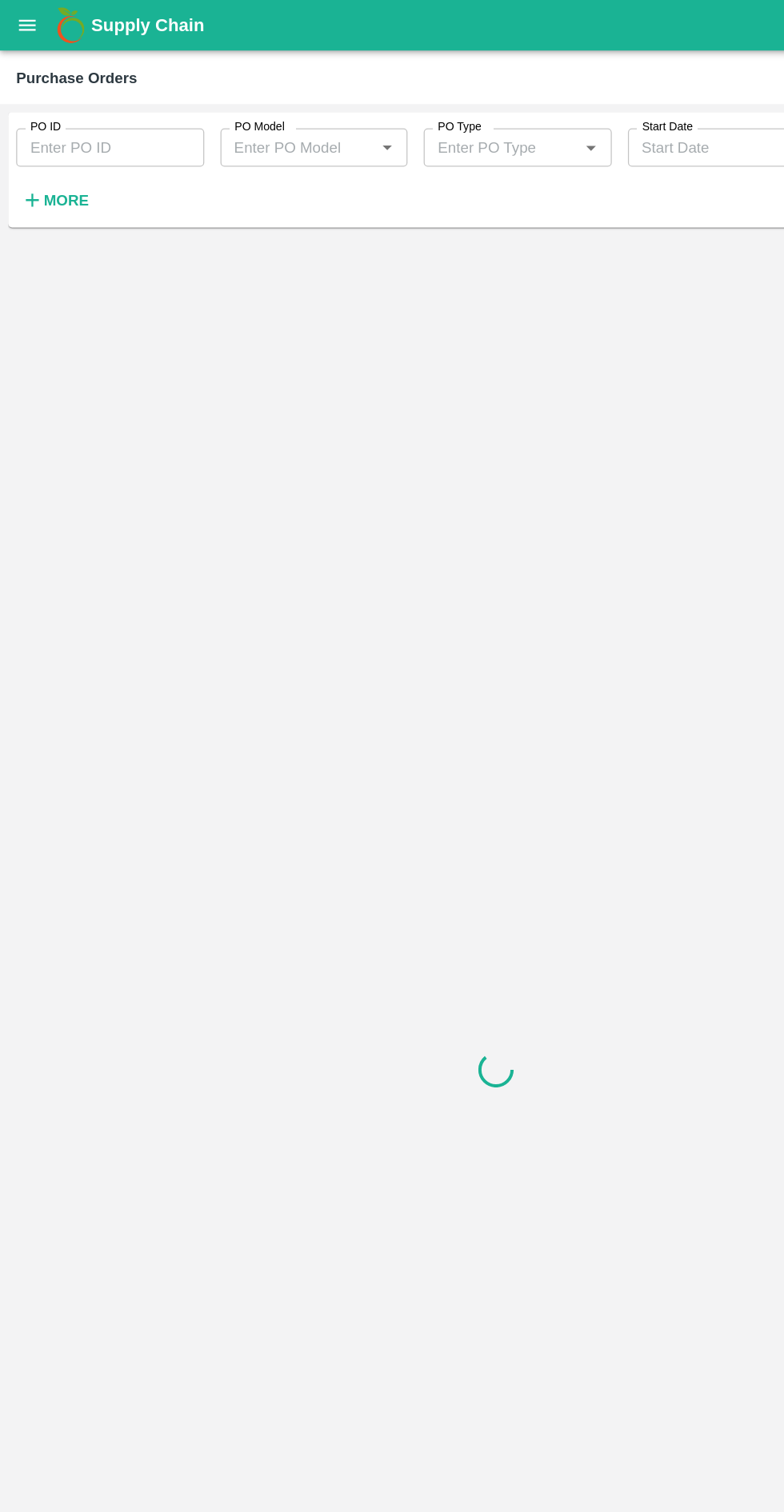
click at [59, 162] on strong "More" at bounding box center [53, 159] width 36 height 13
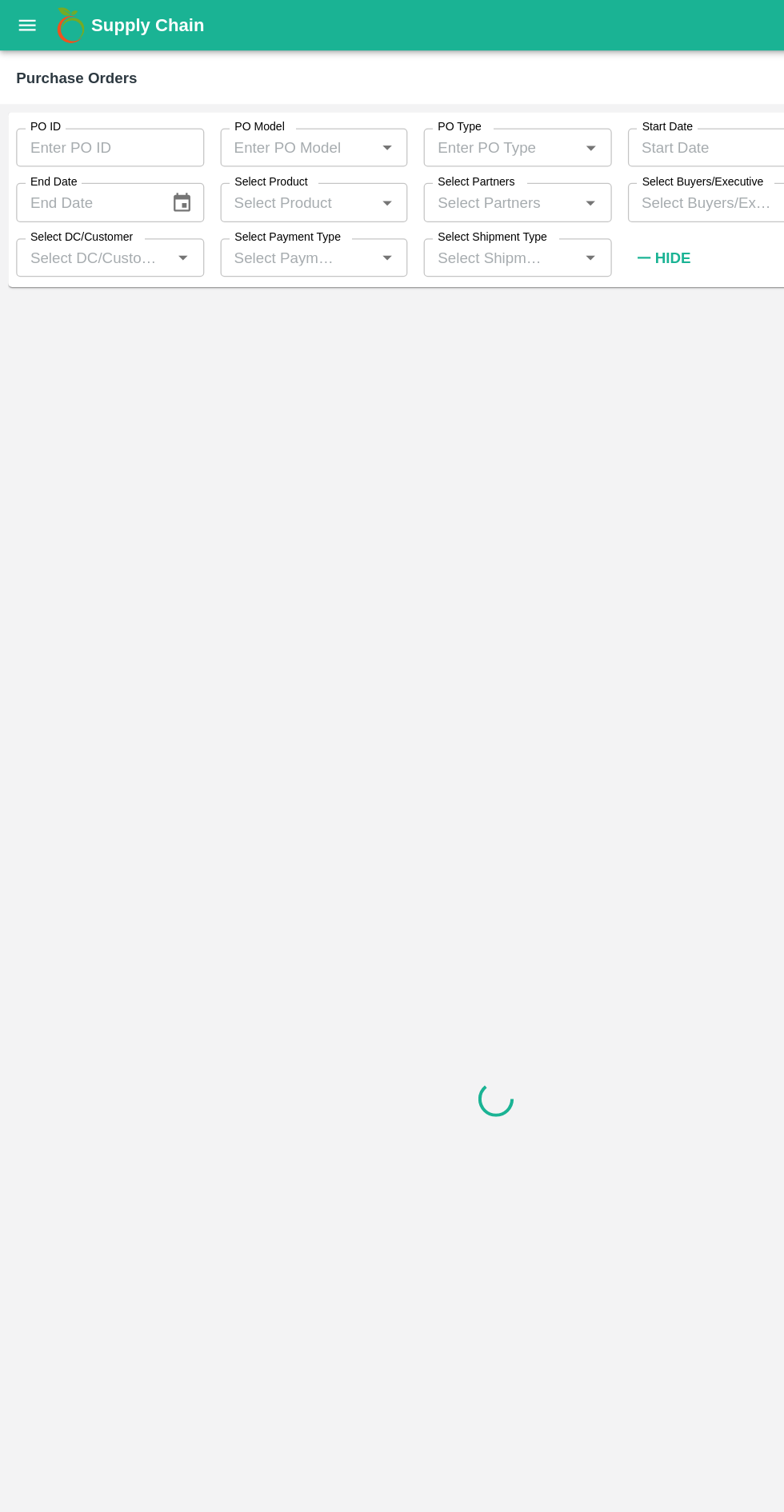
click at [262, 162] on input "Select Product" at bounding box center [236, 160] width 113 height 21
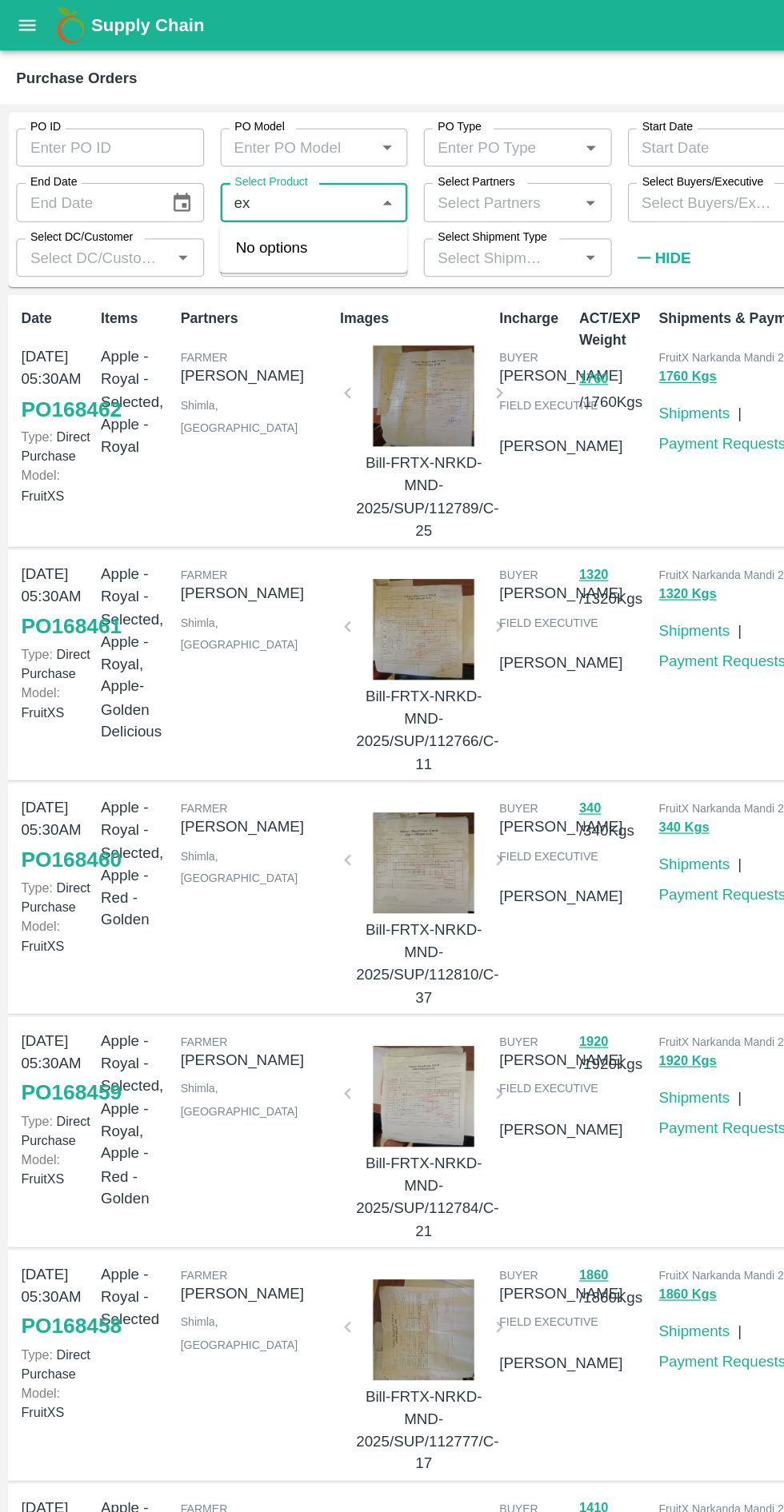
type input "e"
click at [391, 157] on input "Select Partners" at bounding box center [396, 160] width 113 height 21
click at [404, 167] on input "Select Partners" at bounding box center [396, 160] width 113 height 21
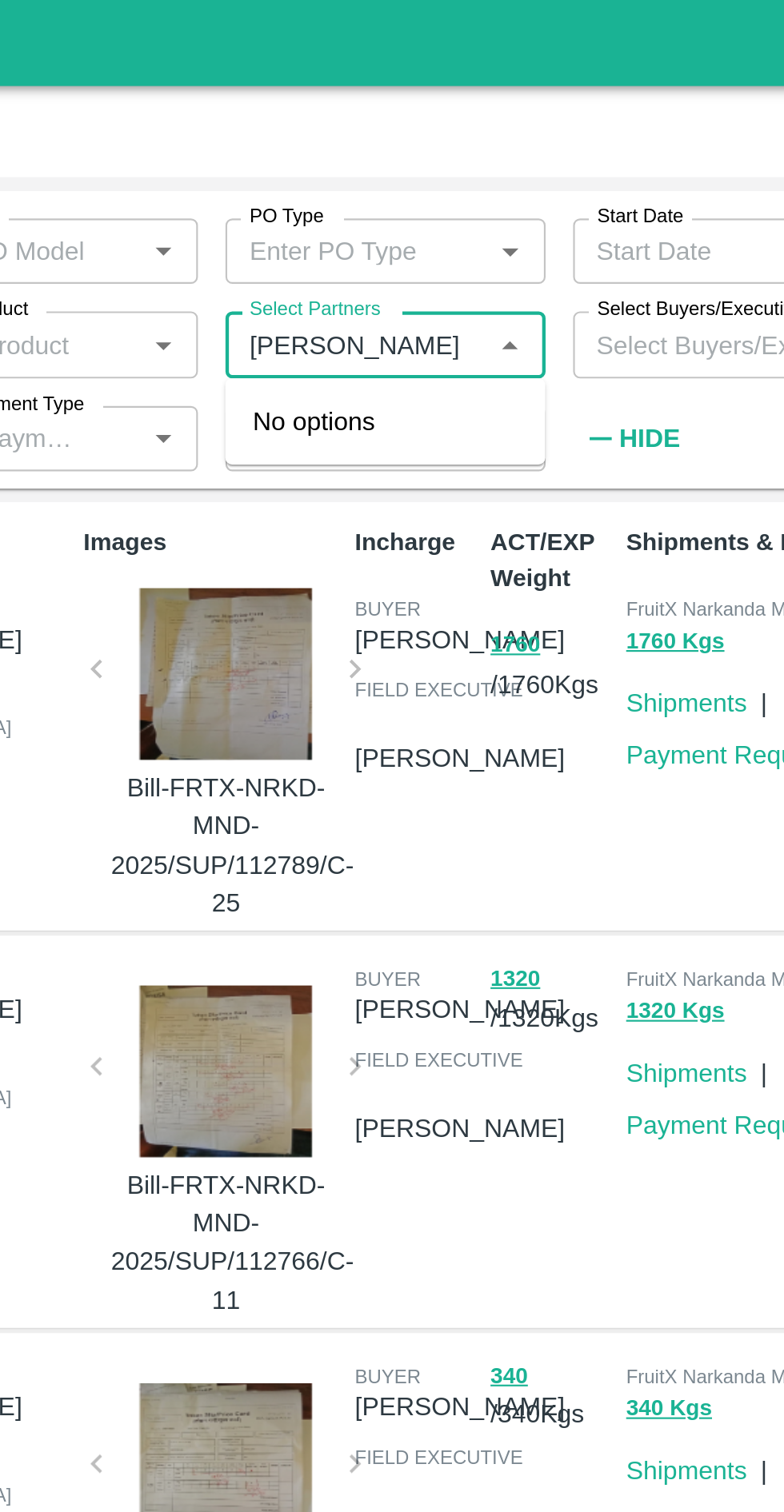
type input "nikhil"
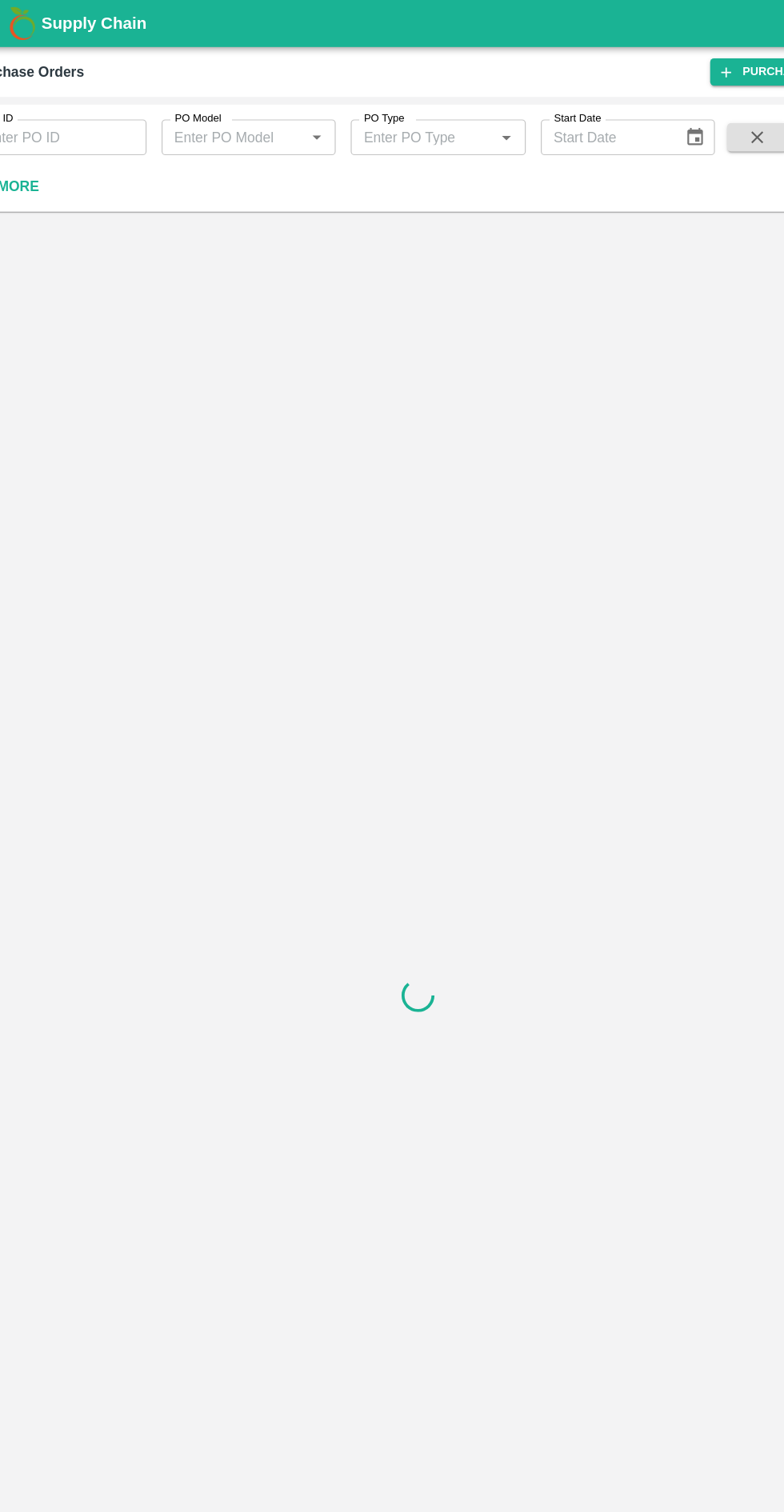
click at [65, 163] on strong "More" at bounding box center [53, 159] width 36 height 13
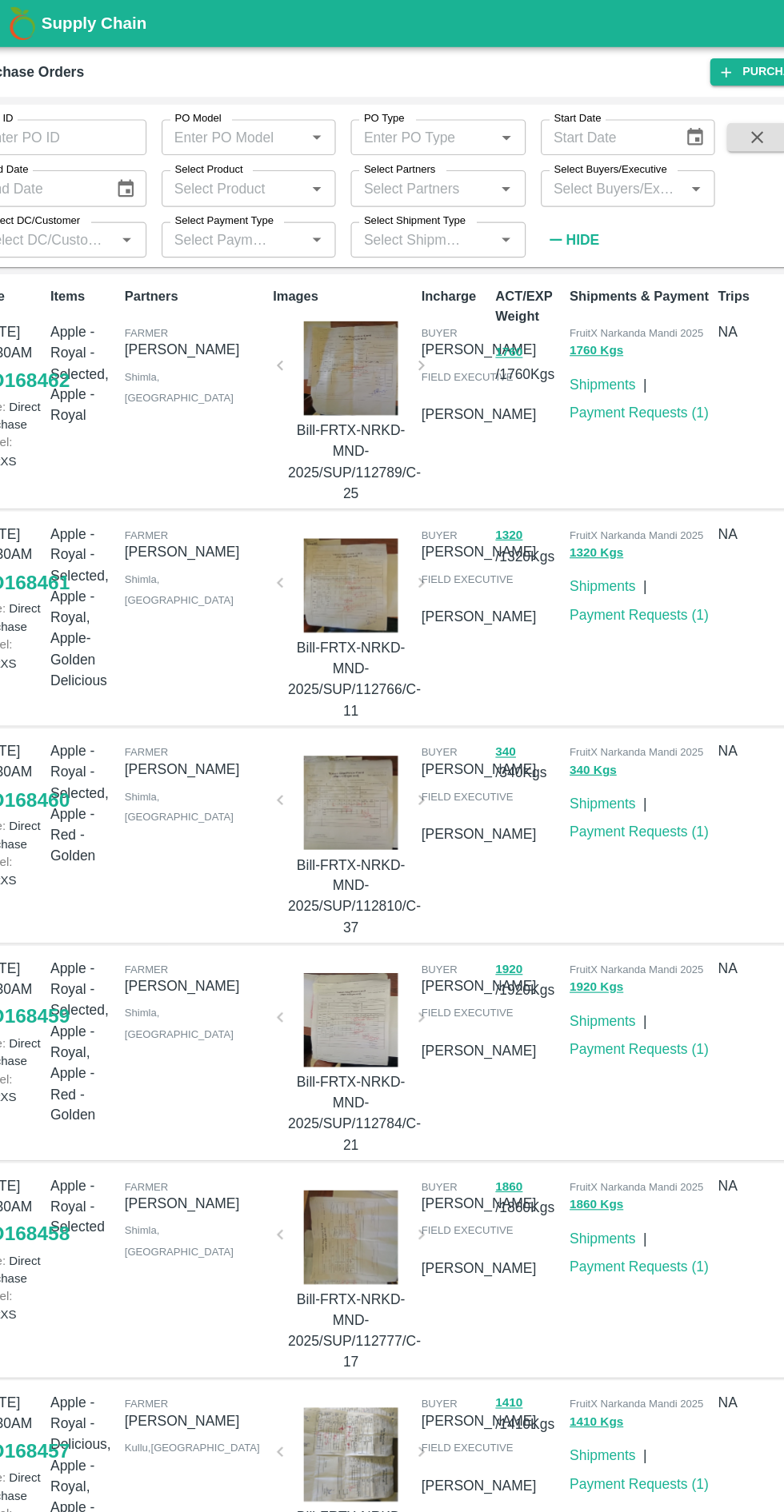
click at [391, 160] on input "Select Partners" at bounding box center [396, 160] width 113 height 21
click at [257, 164] on input "Select Product" at bounding box center [236, 160] width 113 height 21
click at [235, 164] on input "Select Product" at bounding box center [236, 160] width 113 height 21
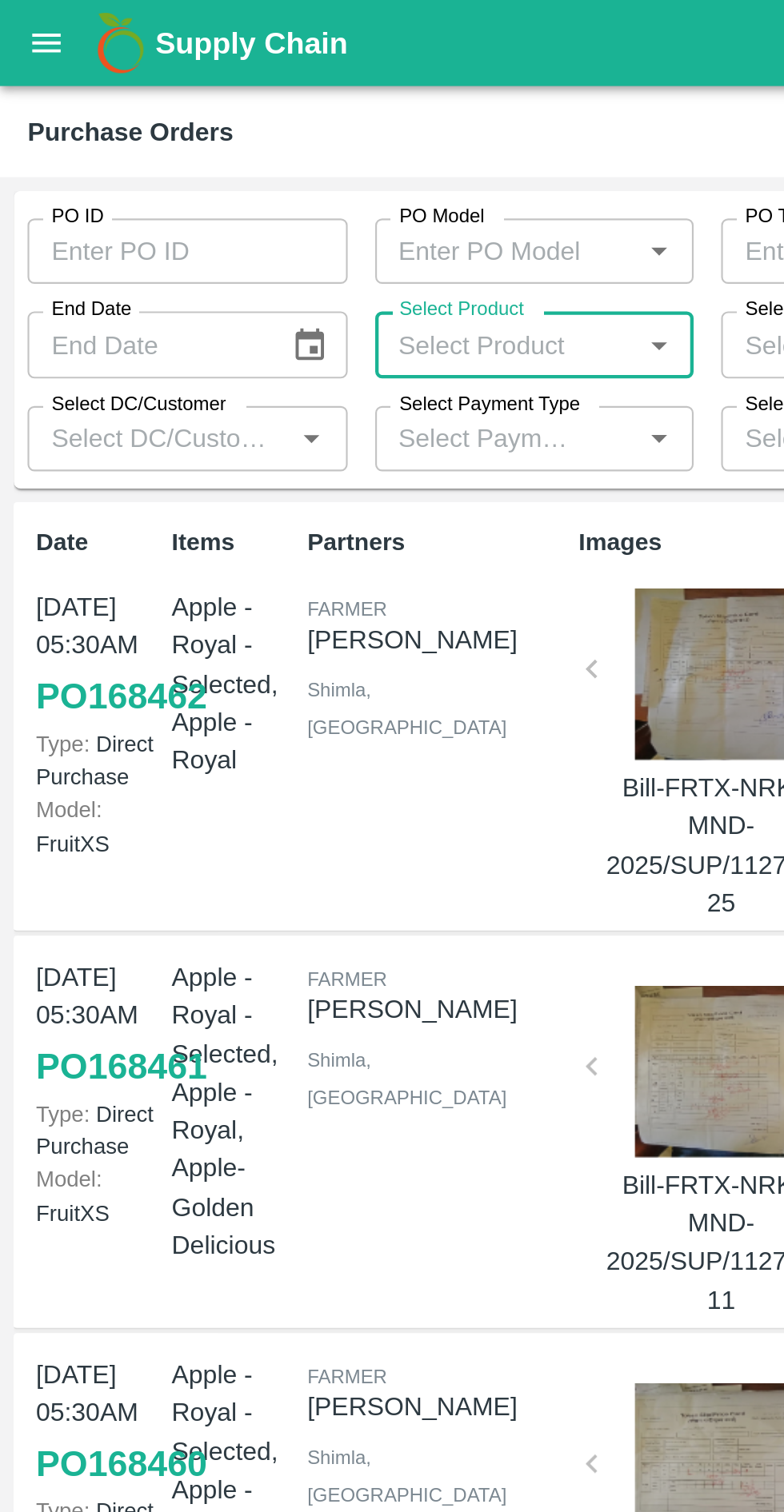
click at [21, 19] on icon "open drawer" at bounding box center [22, 19] width 13 height 8
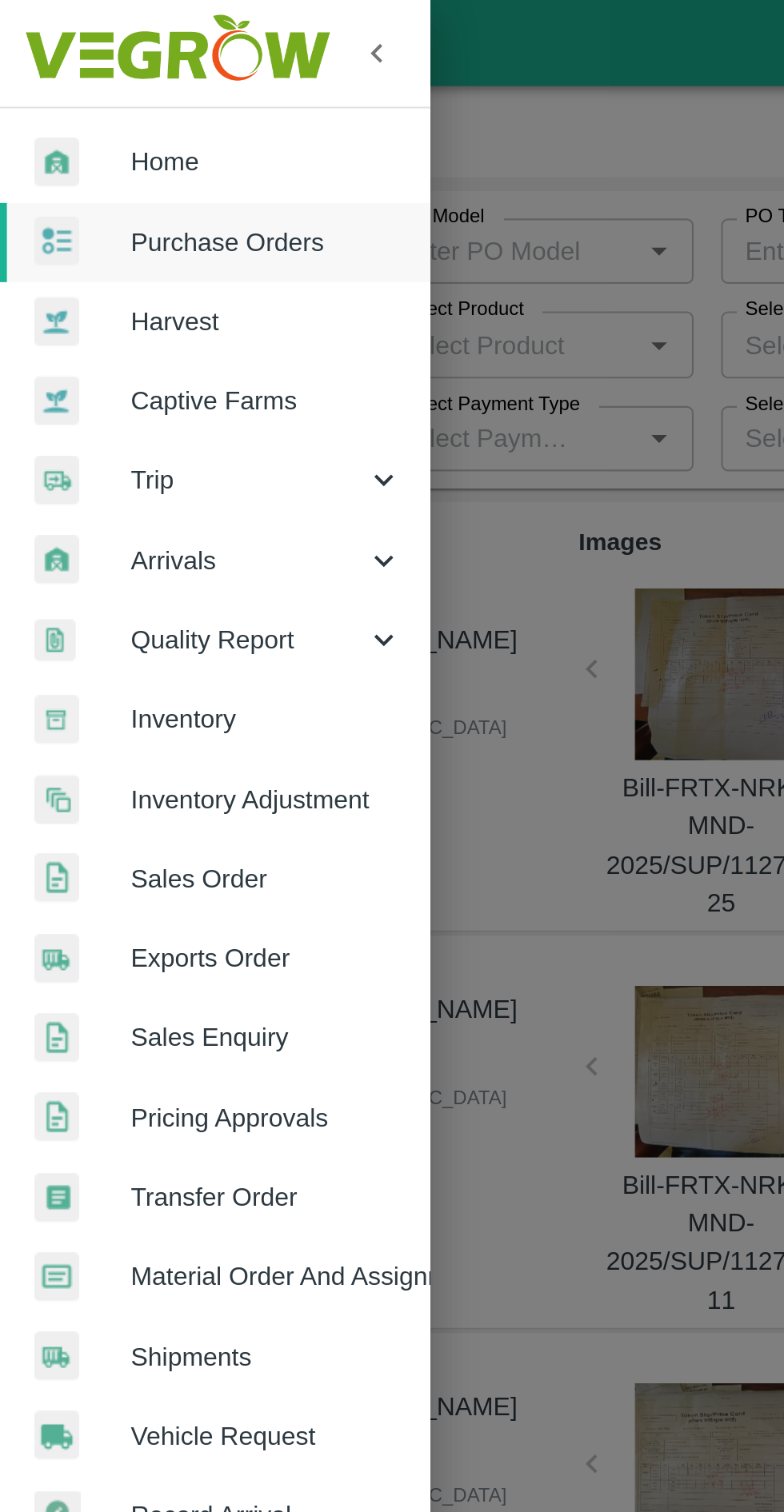
click at [115, 333] on span "Inventory" at bounding box center [124, 334] width 127 height 18
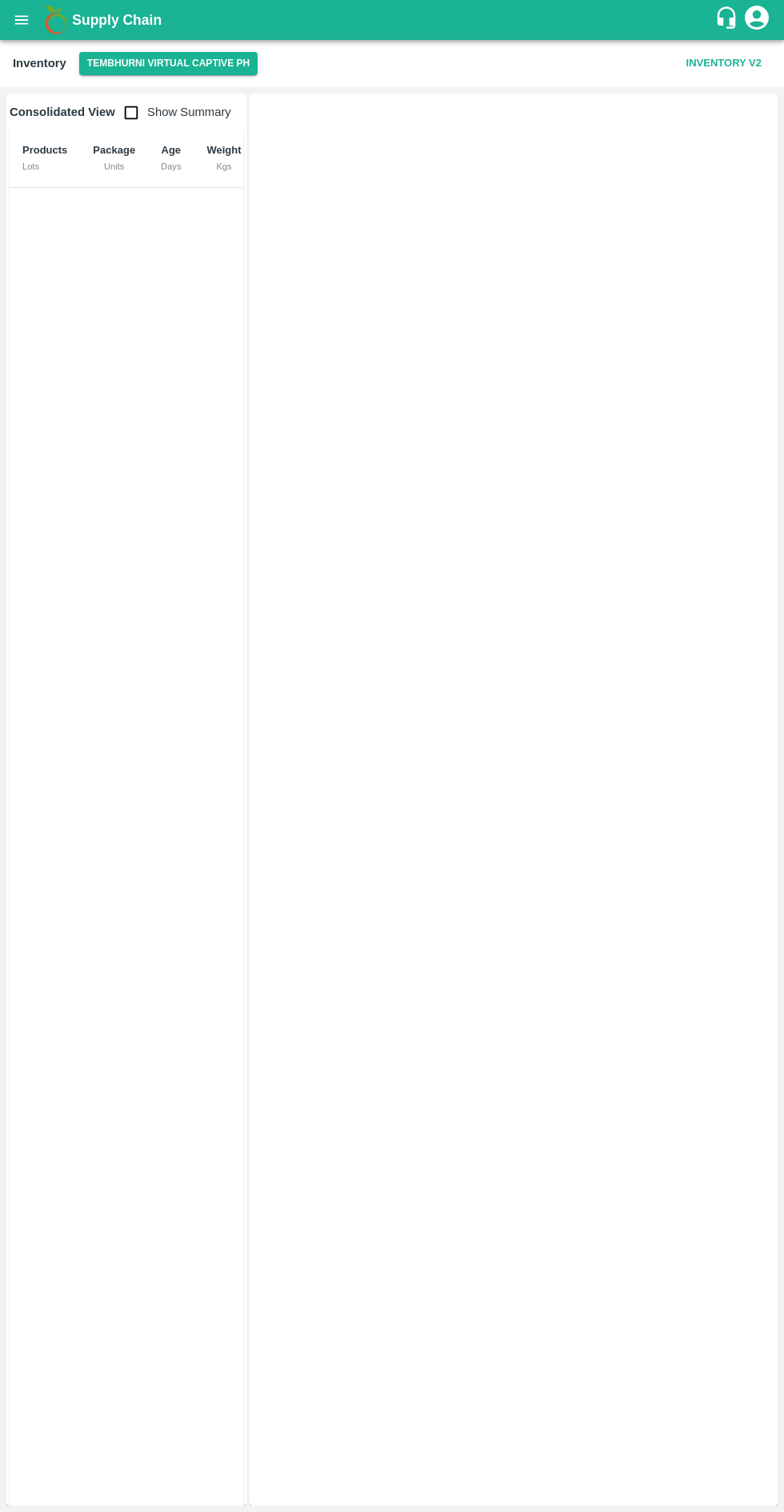
click at [759, 63] on button "Inventory V2" at bounding box center [724, 64] width 88 height 28
